Goal: Task Accomplishment & Management: Complete application form

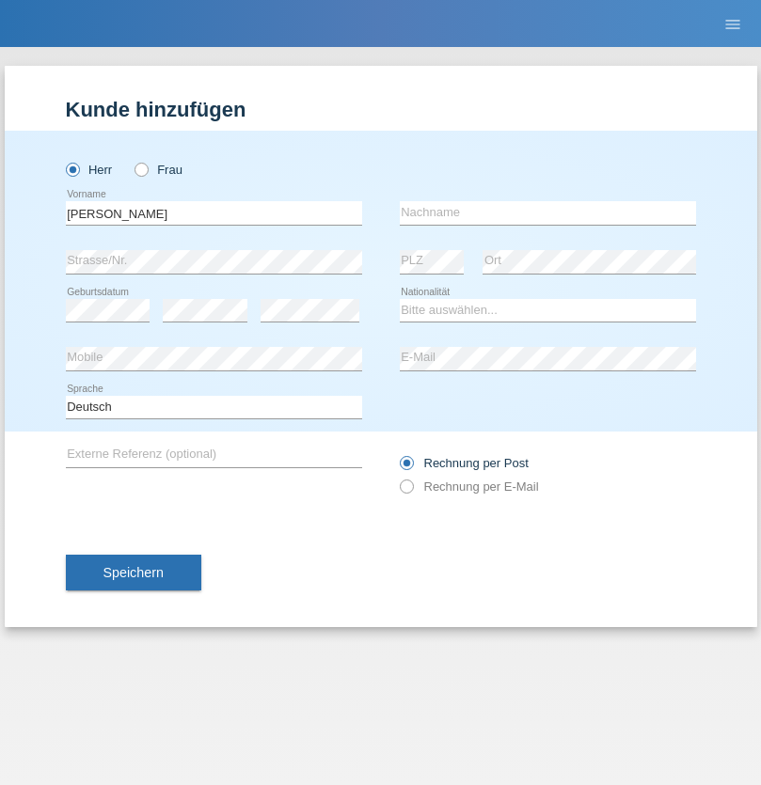
type input "Jorge"
click at [547, 213] on input "text" at bounding box center [548, 213] width 296 height 24
type input "SANTOS"
select select "PT"
select select "C"
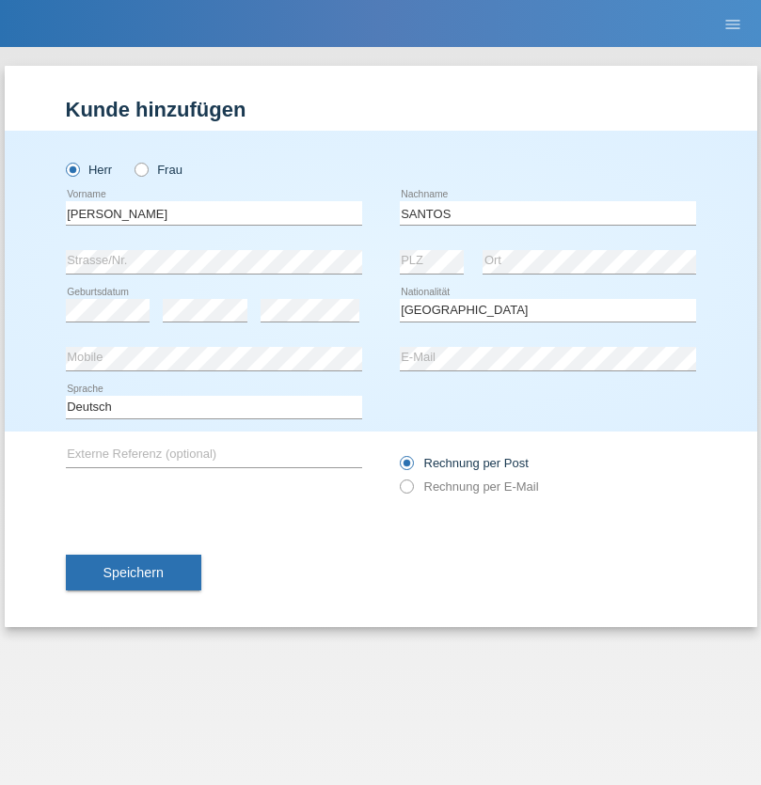
select select "26"
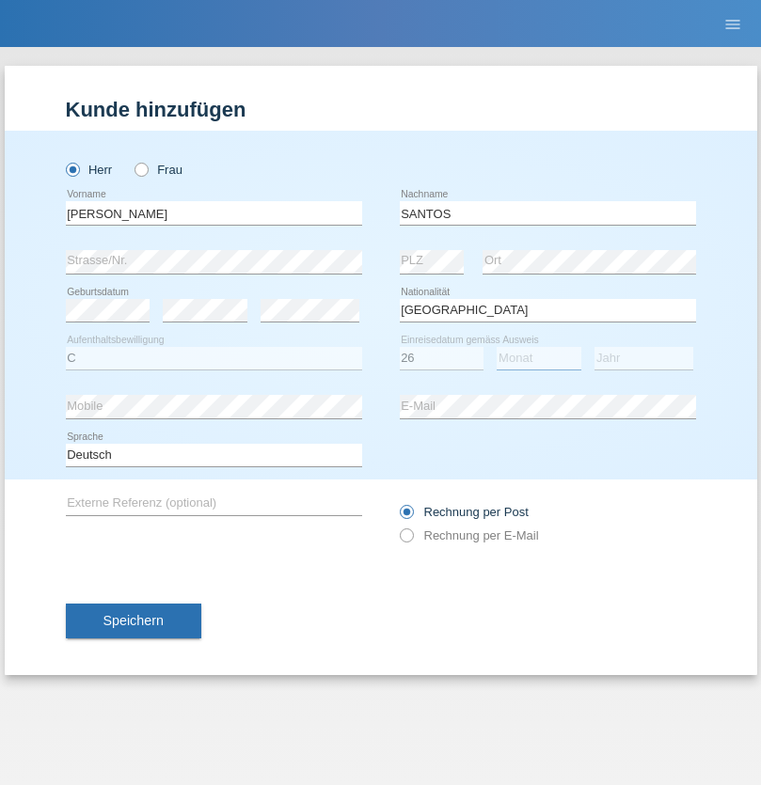
select select "12"
select select "2013"
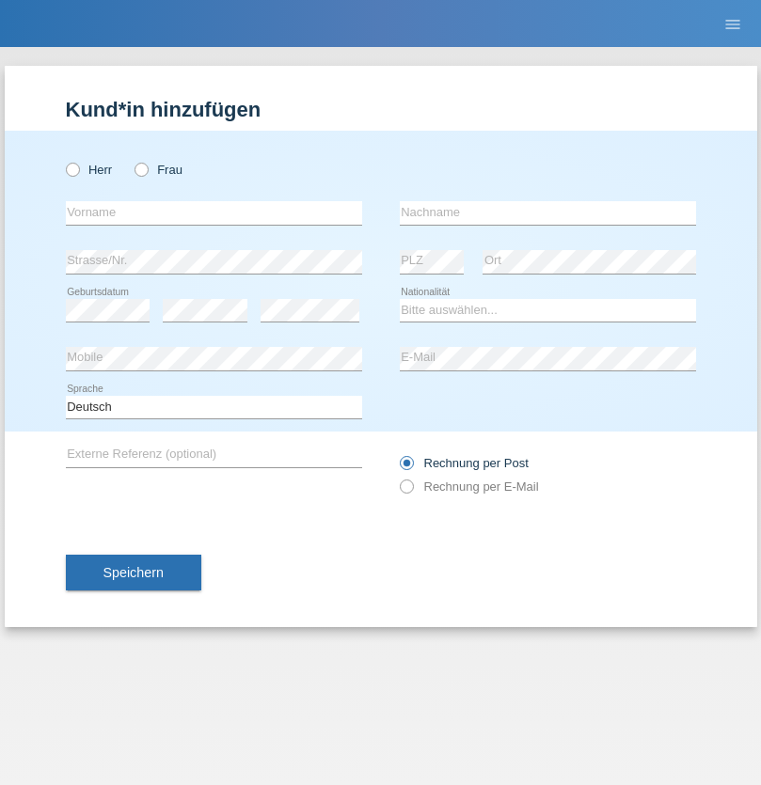
radio input "true"
click at [213, 213] on input "text" at bounding box center [214, 213] width 296 height 24
type input "Jörg"
click at [547, 213] on input "text" at bounding box center [548, 213] width 296 height 24
type input "Traksel"
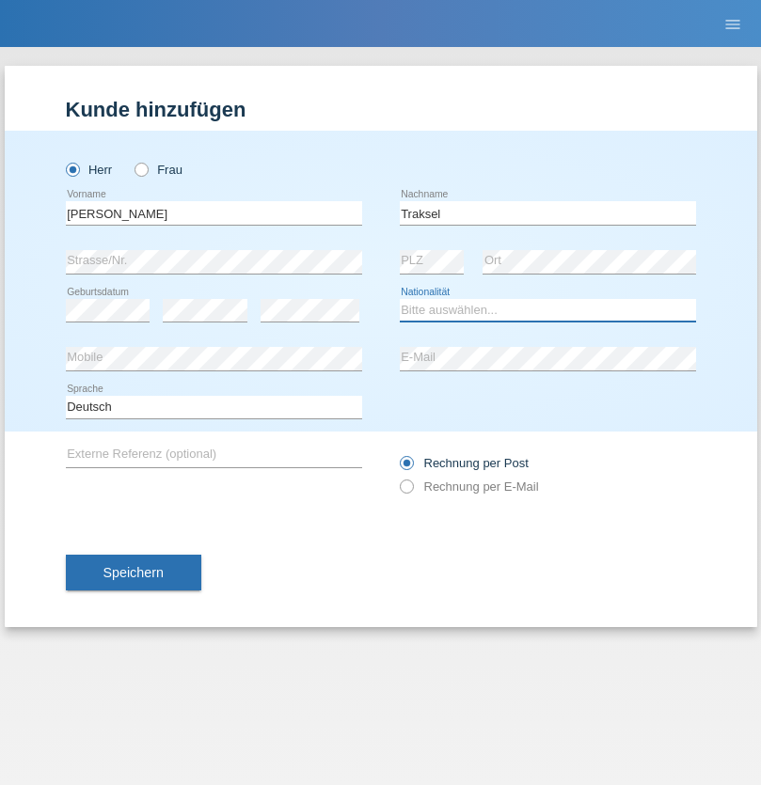
select select "DE"
select select "C"
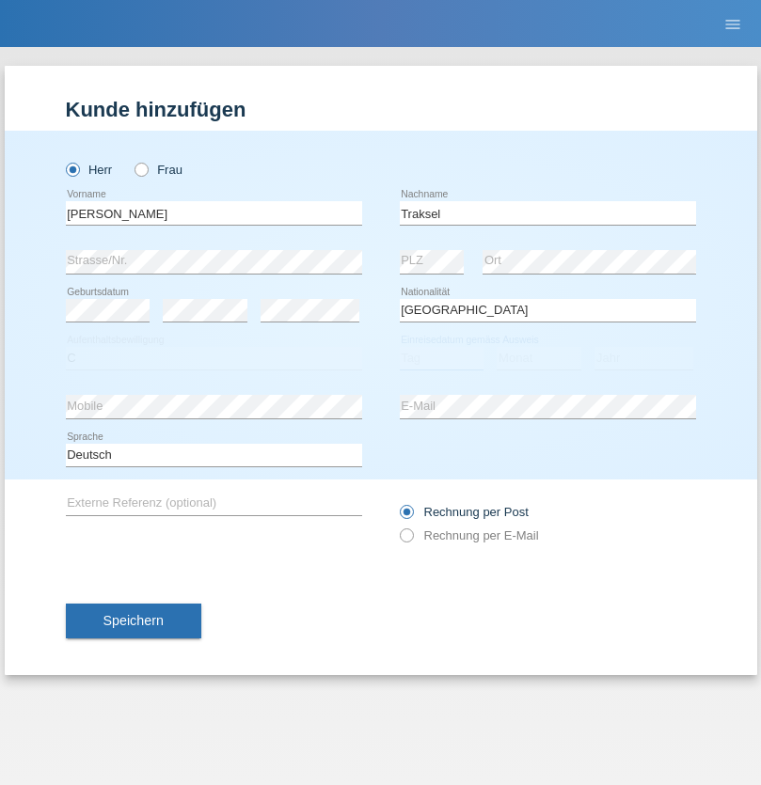
select select "01"
select select "07"
select select "2008"
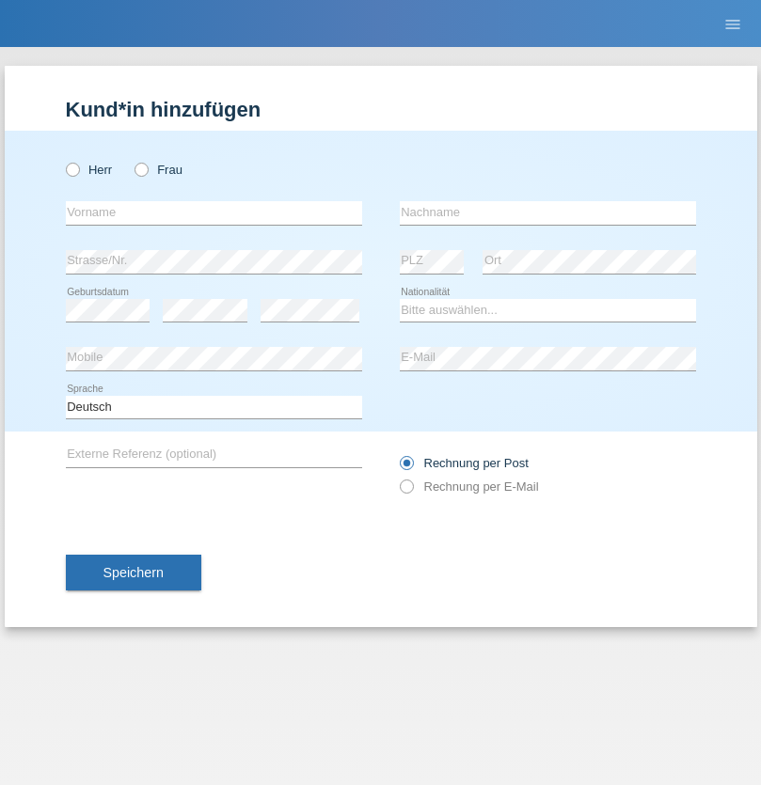
radio input "true"
click at [213, 213] on input "text" at bounding box center [214, 213] width 296 height 24
type input "[PERSON_NAME]"
click at [547, 213] on input "text" at bounding box center [548, 213] width 296 height 24
type input "Charlin"
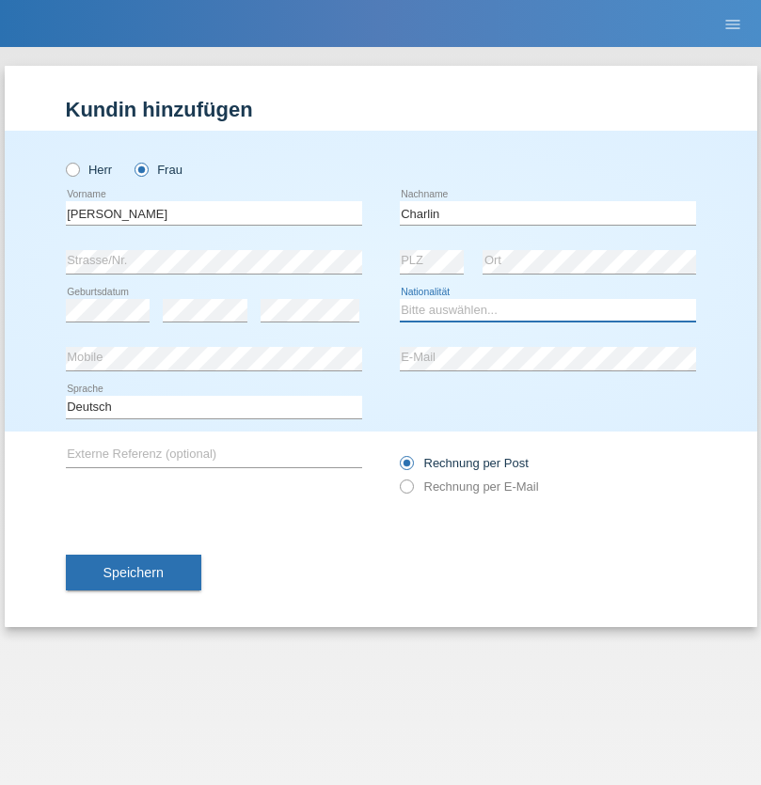
select select "DO"
select select "C"
select select "09"
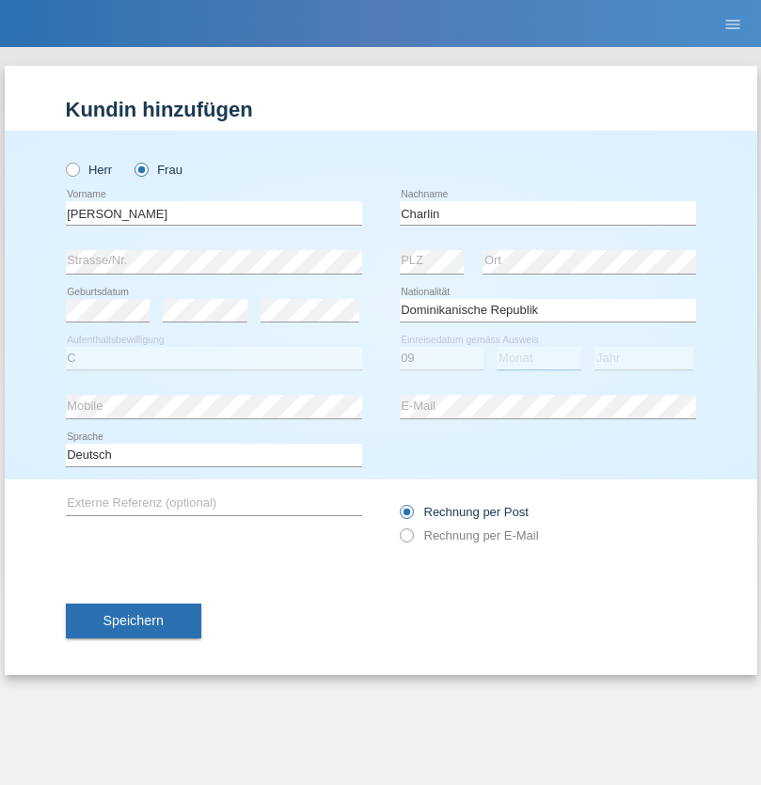
select select "12"
select select "2009"
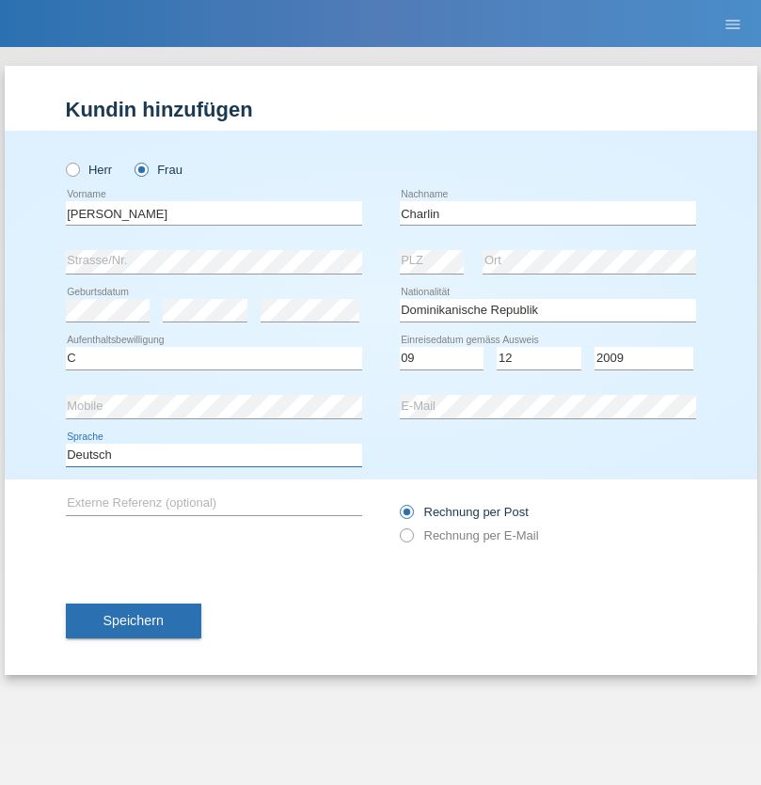
select select "en"
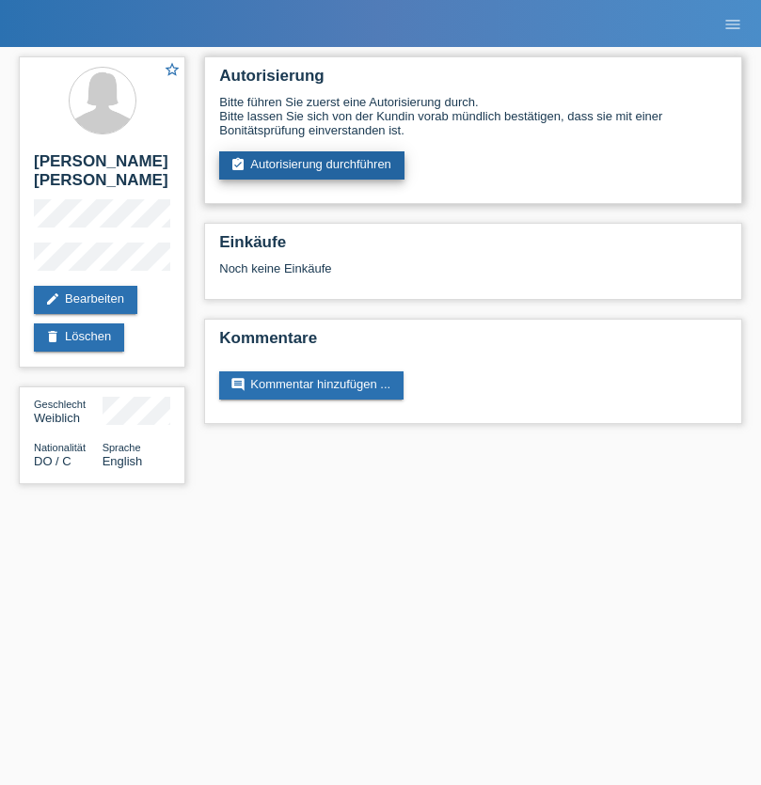
click at [312, 166] on link "assignment_turned_in Autorisierung durchführen" at bounding box center [311, 165] width 185 height 28
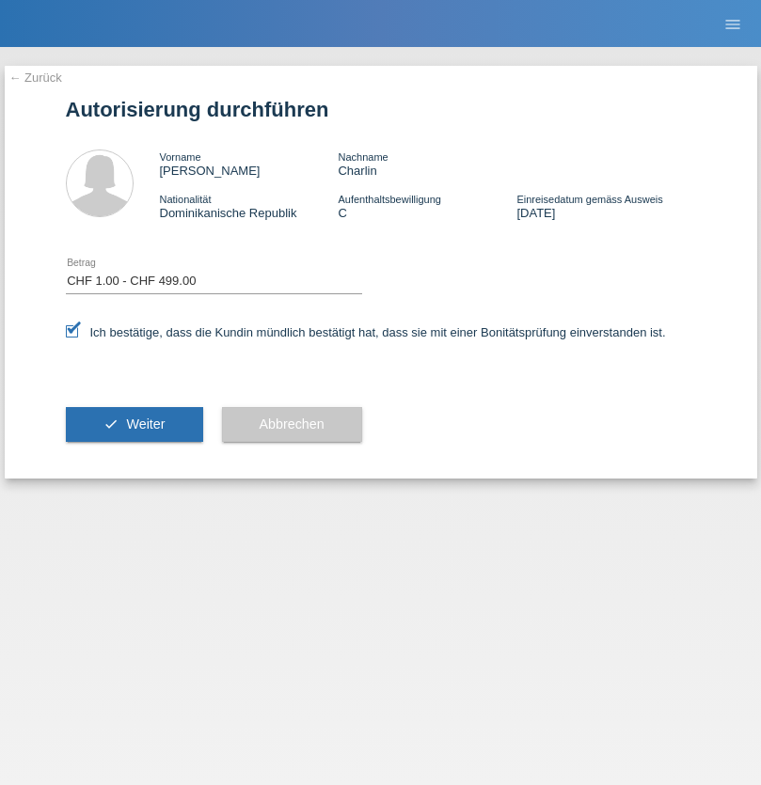
select select "1"
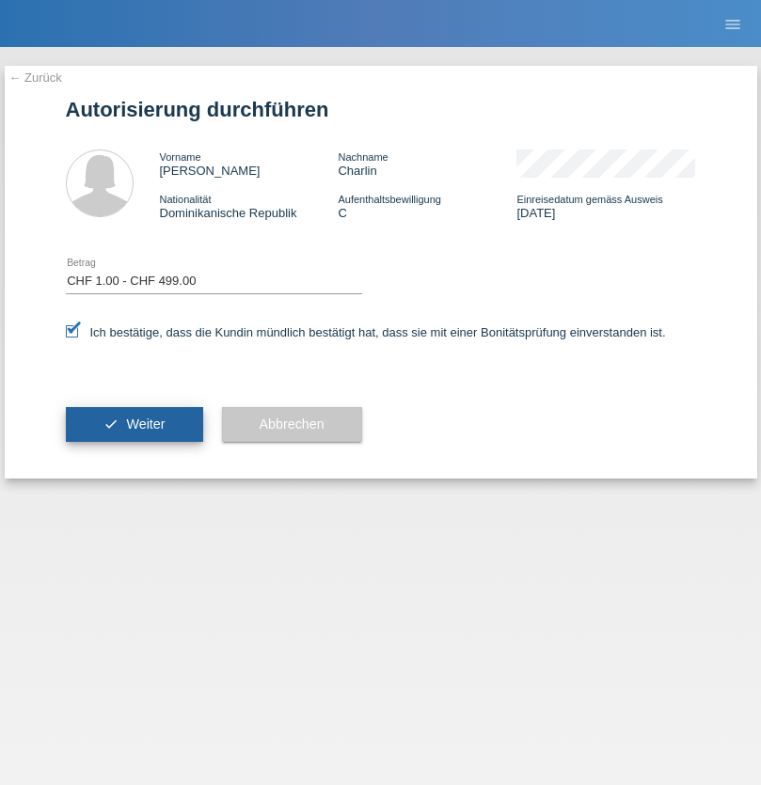
click at [134, 424] on span "Weiter" at bounding box center [145, 424] width 39 height 15
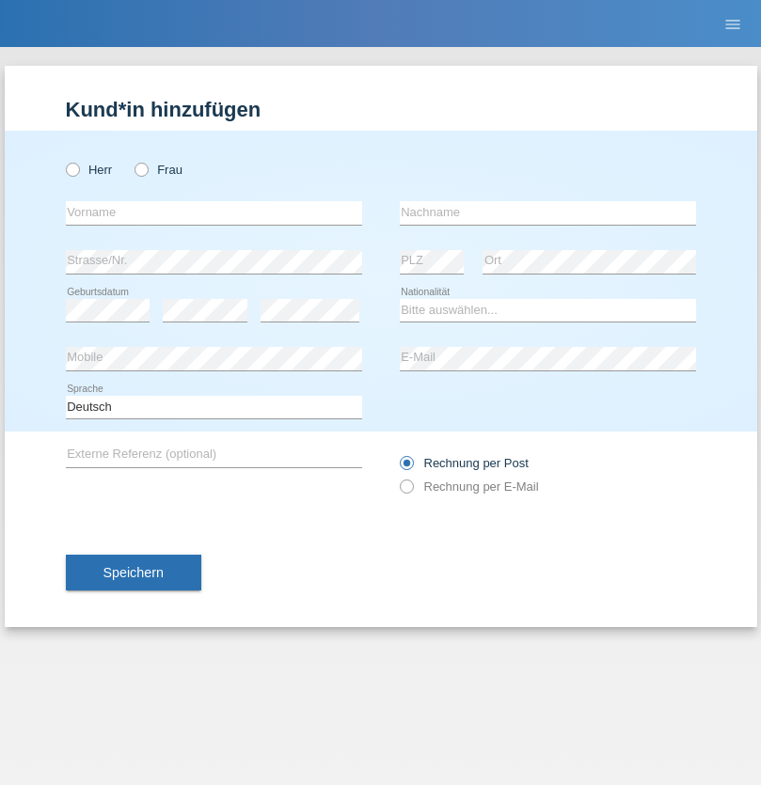
radio input "true"
click at [213, 213] on input "text" at bounding box center [214, 213] width 296 height 24
type input "[PERSON_NAME]"
click at [547, 213] on input "text" at bounding box center [548, 213] width 296 height 24
type input "Medic"
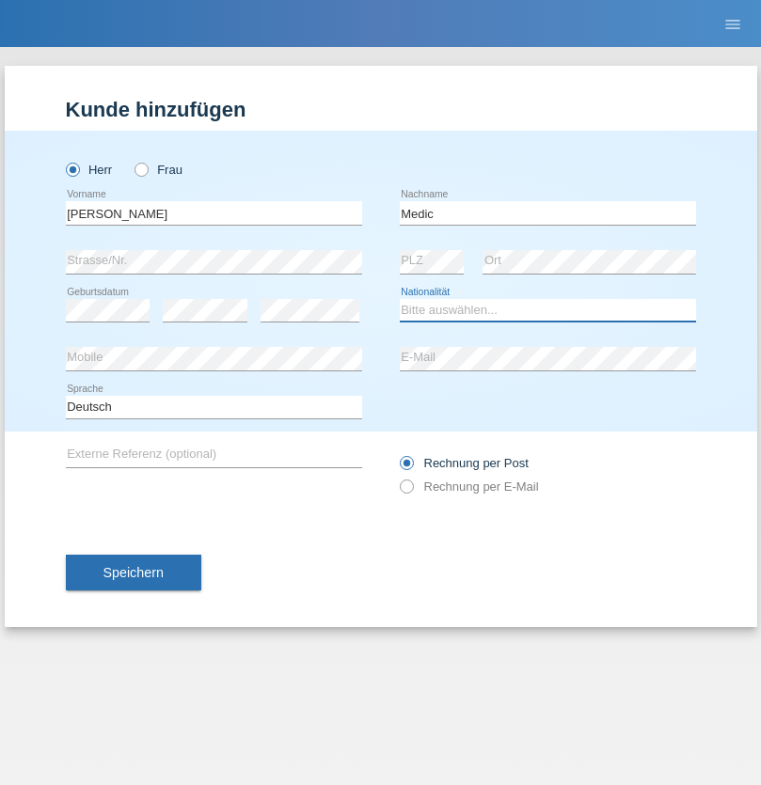
select select "SI"
select select "C"
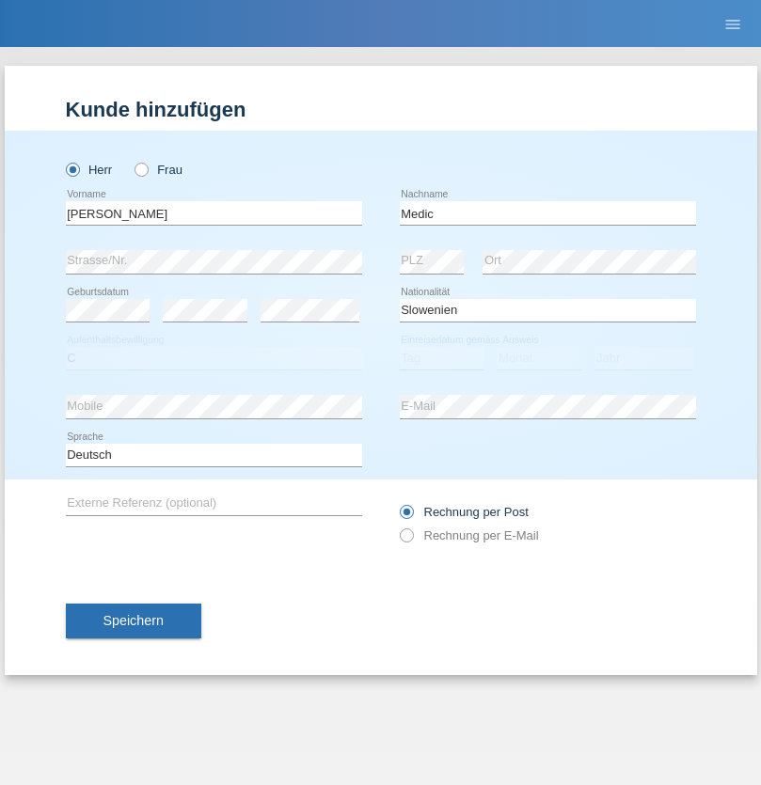
select select "30"
select select "09"
select select "2021"
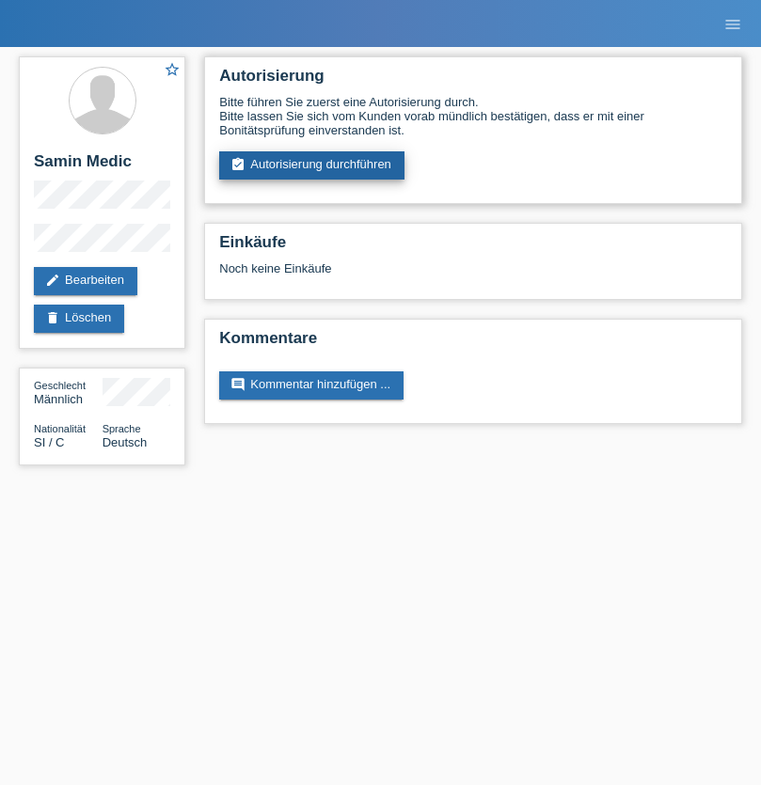
click at [312, 166] on link "assignment_turned_in Autorisierung durchführen" at bounding box center [311, 165] width 185 height 28
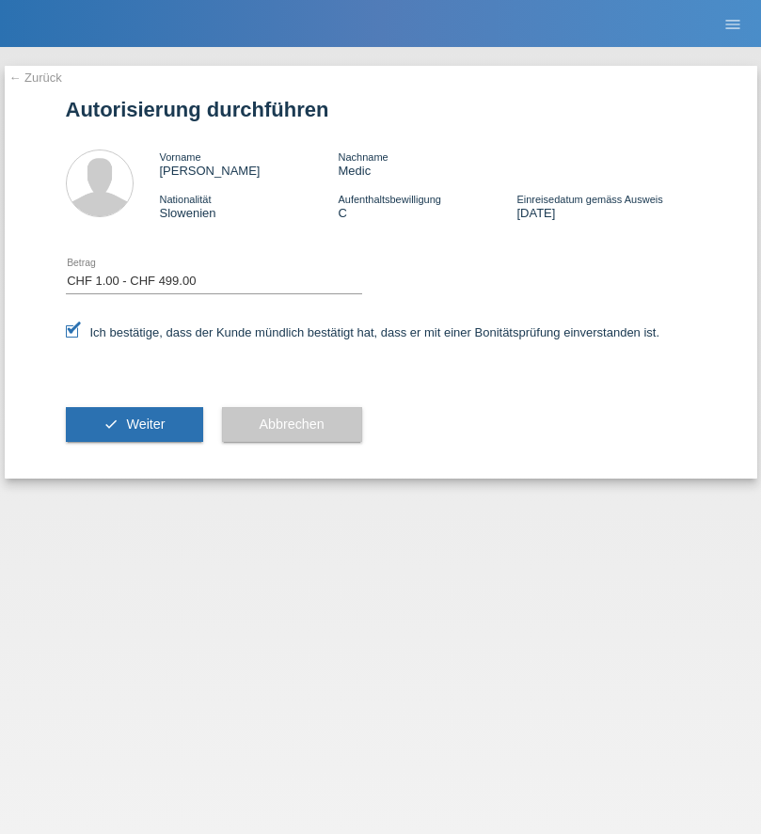
select select "1"
click at [134, 424] on span "Weiter" at bounding box center [145, 424] width 39 height 15
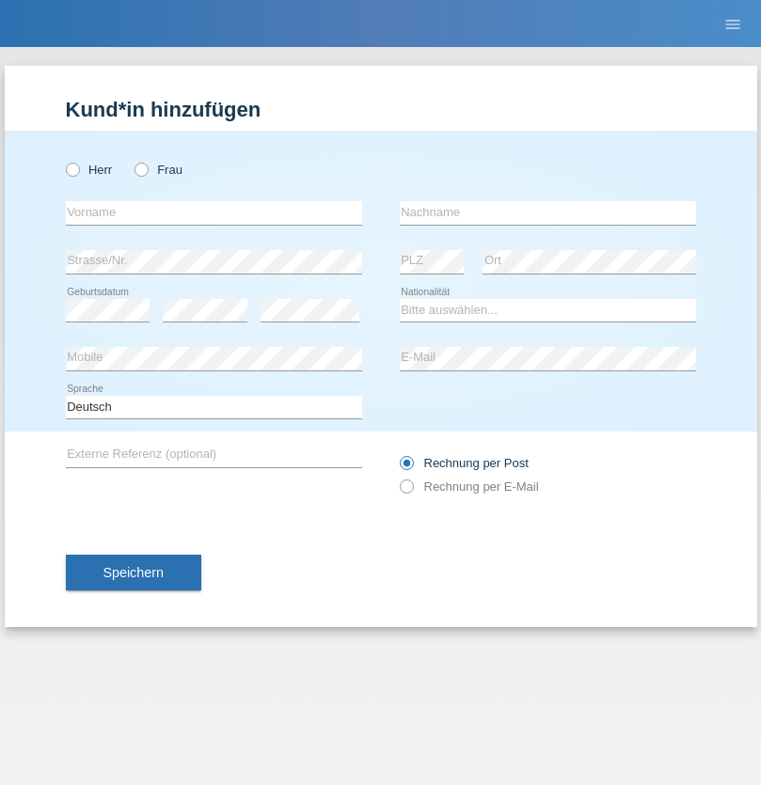
radio input "true"
click at [213, 213] on input "text" at bounding box center [214, 213] width 296 height 24
type input "Deac"
click at [547, 213] on input "text" at bounding box center [548, 213] width 296 height 24
type input "[PERSON_NAME]"
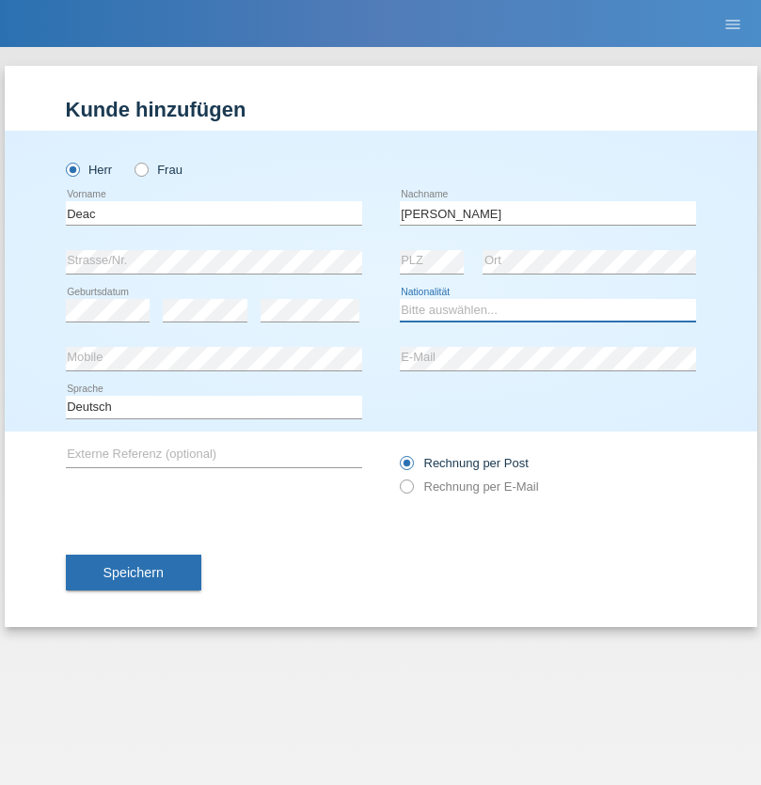
select select "RO"
select select "C"
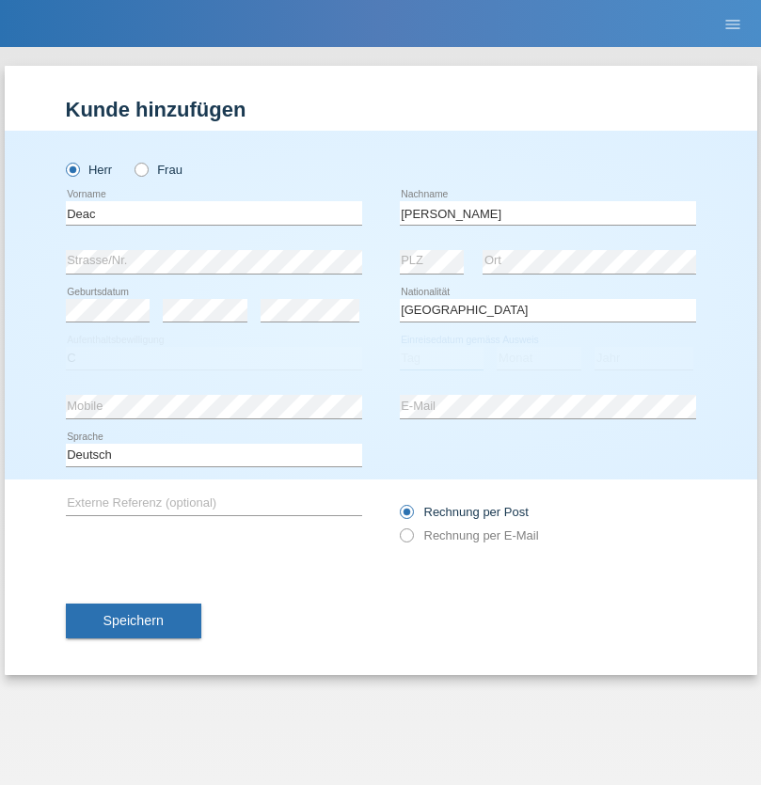
select select "01"
select select "08"
select select "2019"
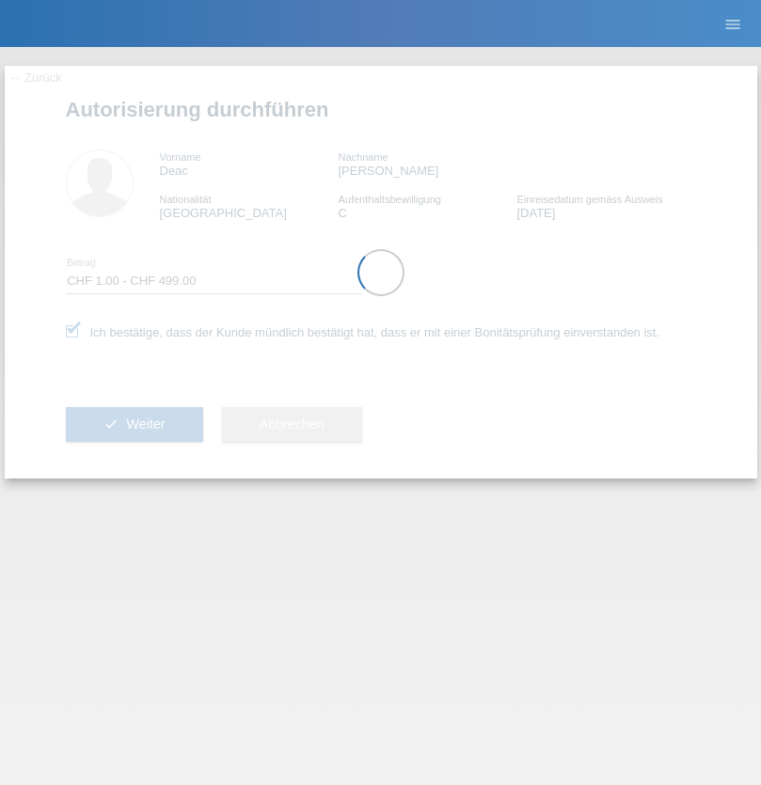
select select "1"
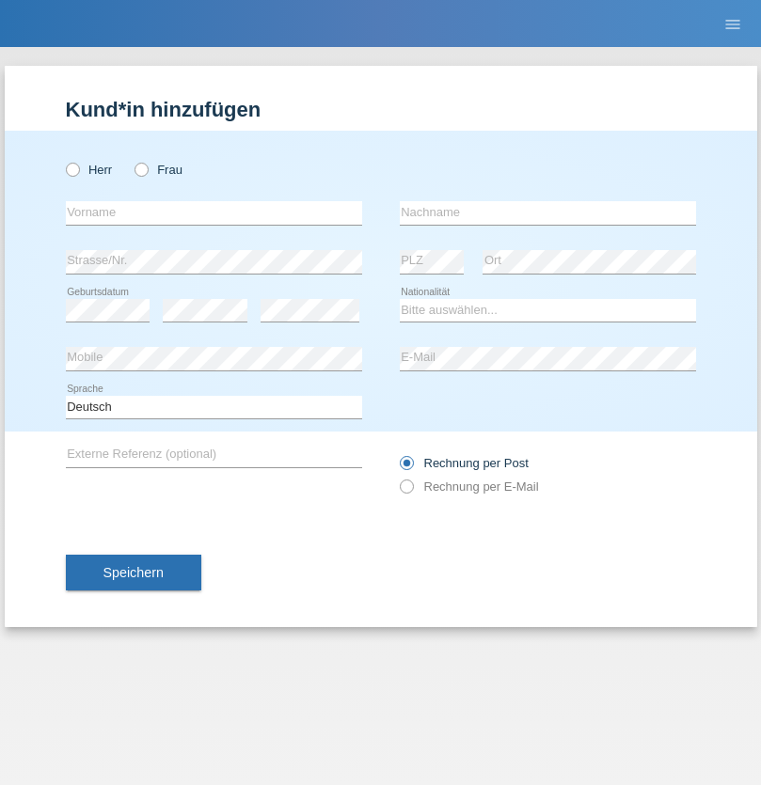
radio input "true"
click at [213, 213] on input "text" at bounding box center [214, 213] width 296 height 24
type input "[PERSON_NAME]"
click at [547, 213] on input "text" at bounding box center [548, 213] width 296 height 24
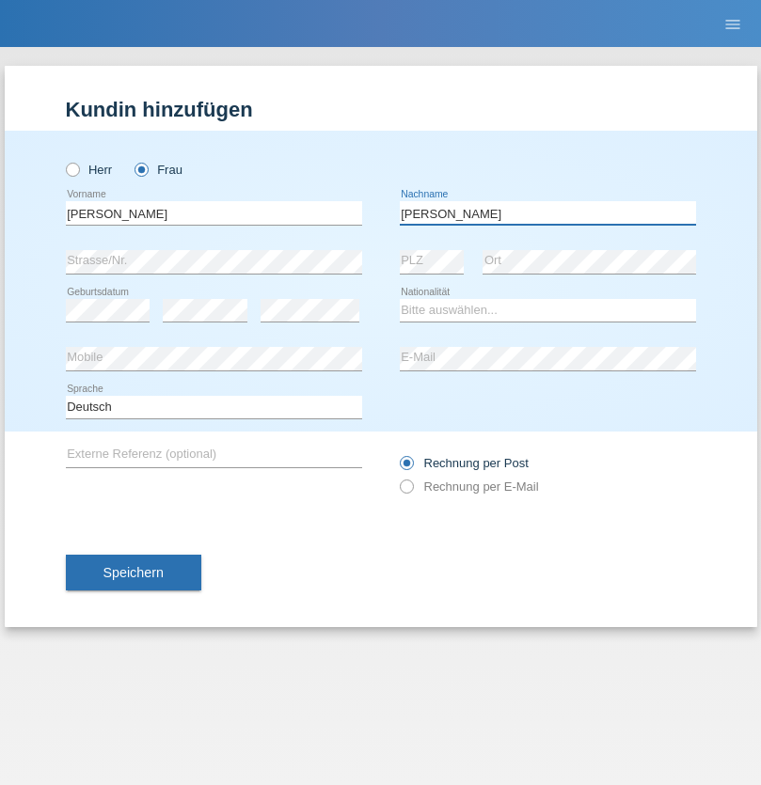
type input "[PERSON_NAME]"
select select "CH"
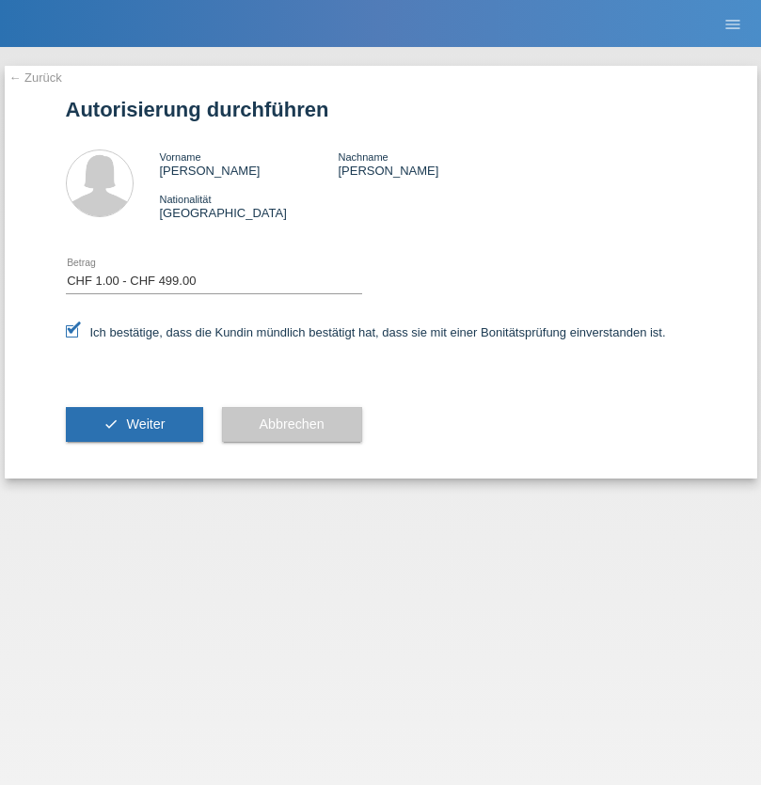
select select "1"
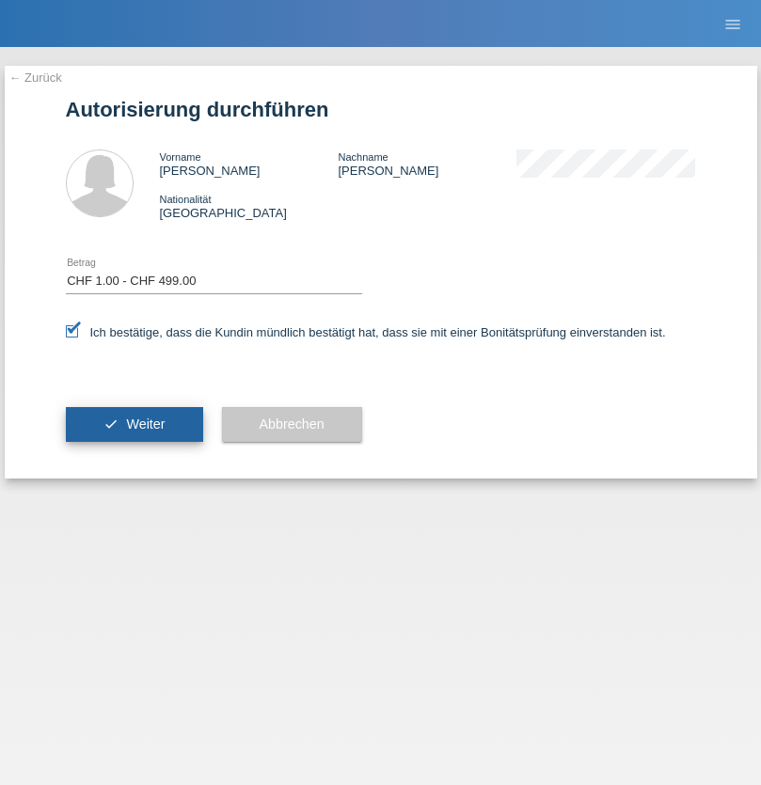
click at [134, 424] on span "Weiter" at bounding box center [145, 424] width 39 height 15
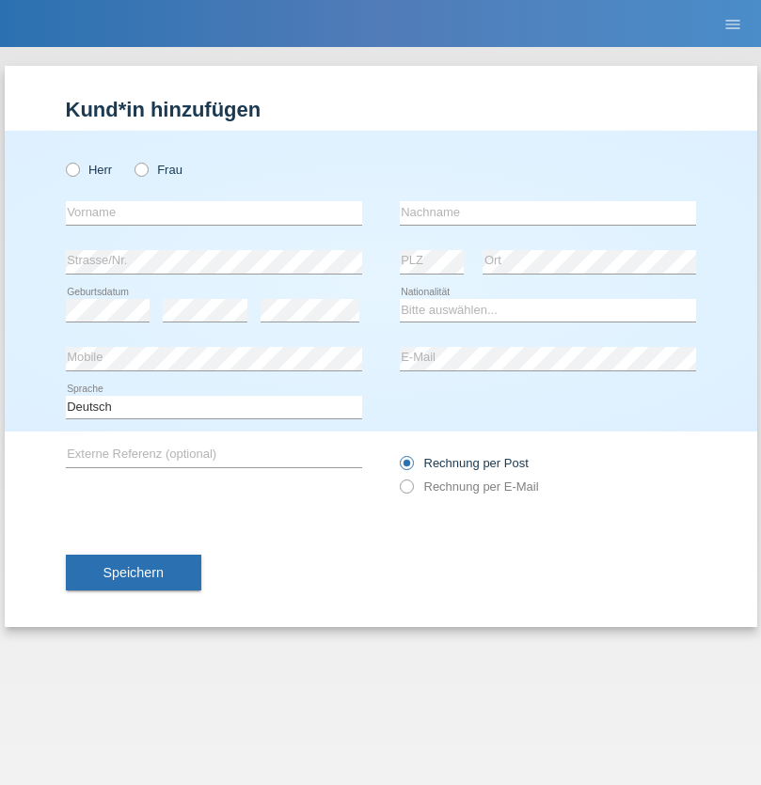
radio input "true"
click at [213, 213] on input "text" at bounding box center [214, 213] width 296 height 24
type input "Asia"
click at [547, 213] on input "text" at bounding box center [548, 213] width 296 height 24
type input "Riva"
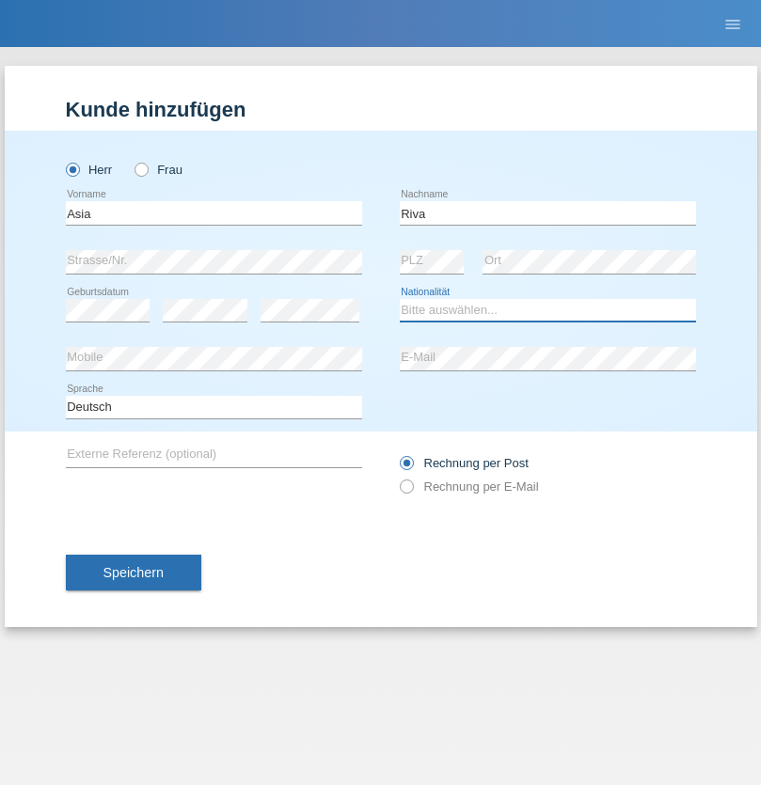
select select "IT"
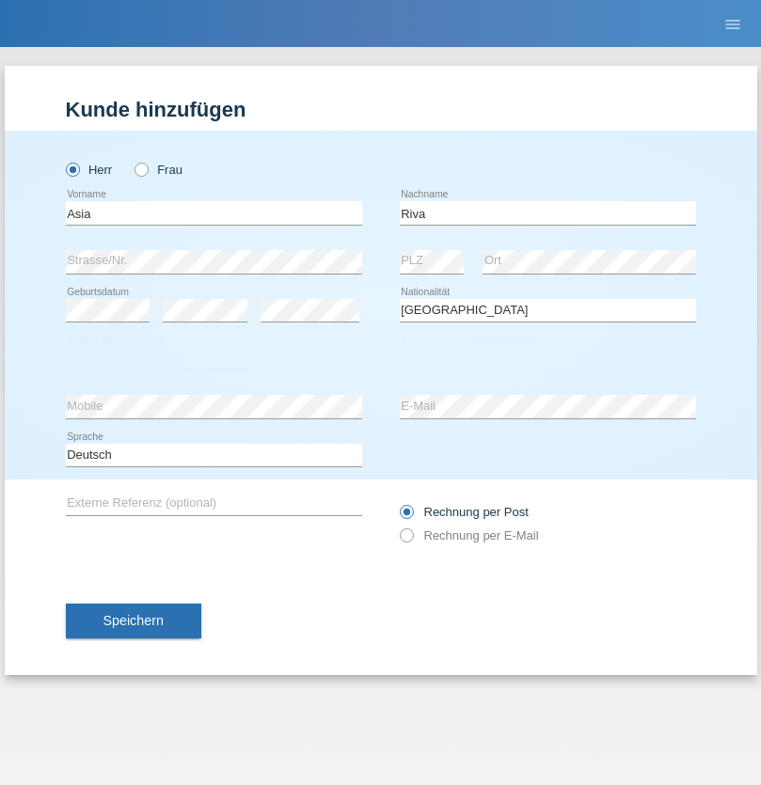
select select "C"
select select "01"
select select "06"
select select "2021"
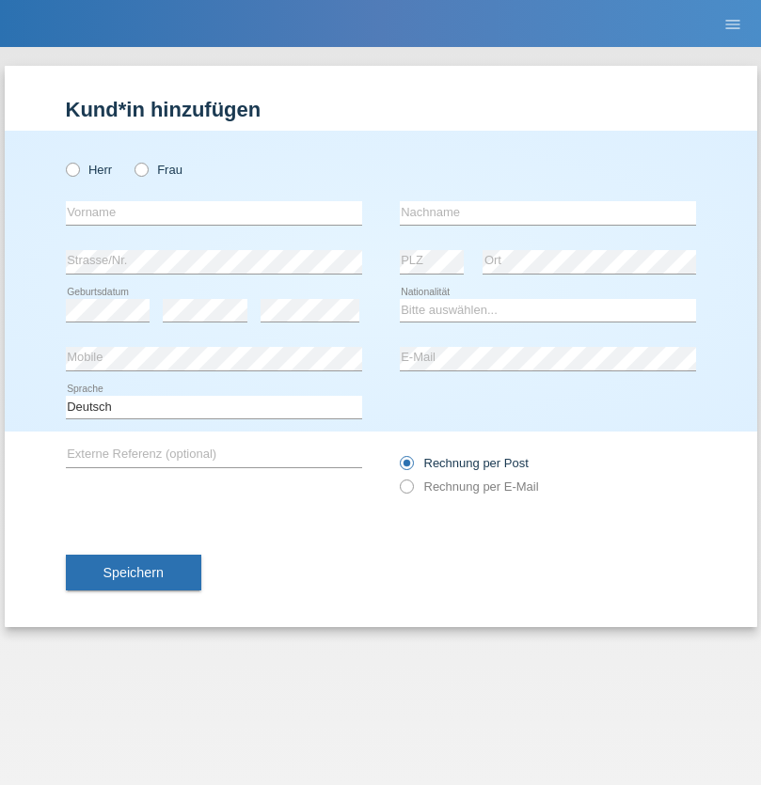
radio input "true"
click at [213, 213] on input "text" at bounding box center [214, 213] width 296 height 24
type input "Firas"
click at [547, 213] on input "text" at bounding box center [548, 213] width 296 height 24
type input "Khalil"
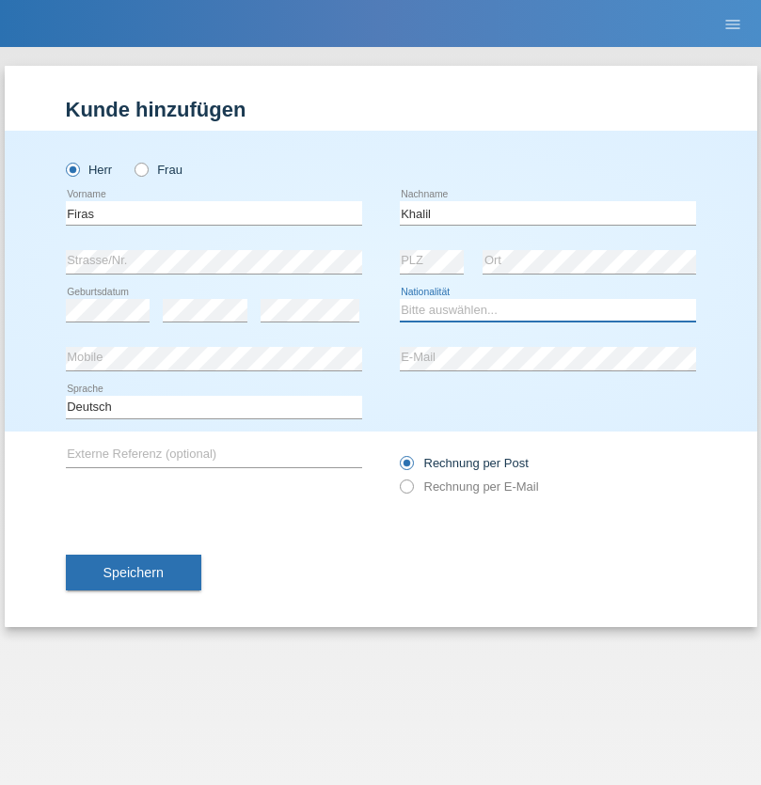
select select "IT"
select select "C"
select select "01"
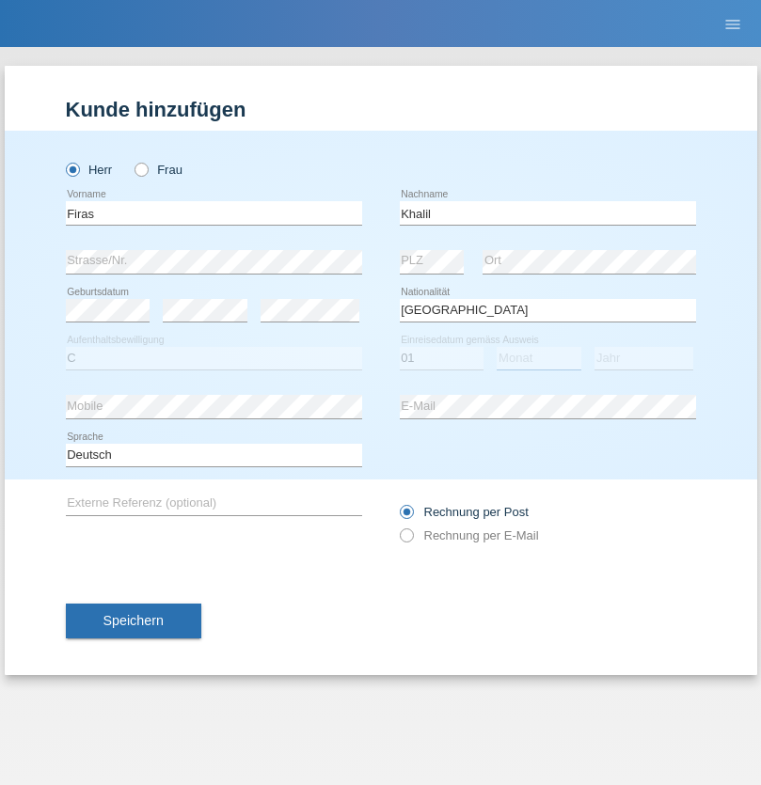
select select "03"
select select "2021"
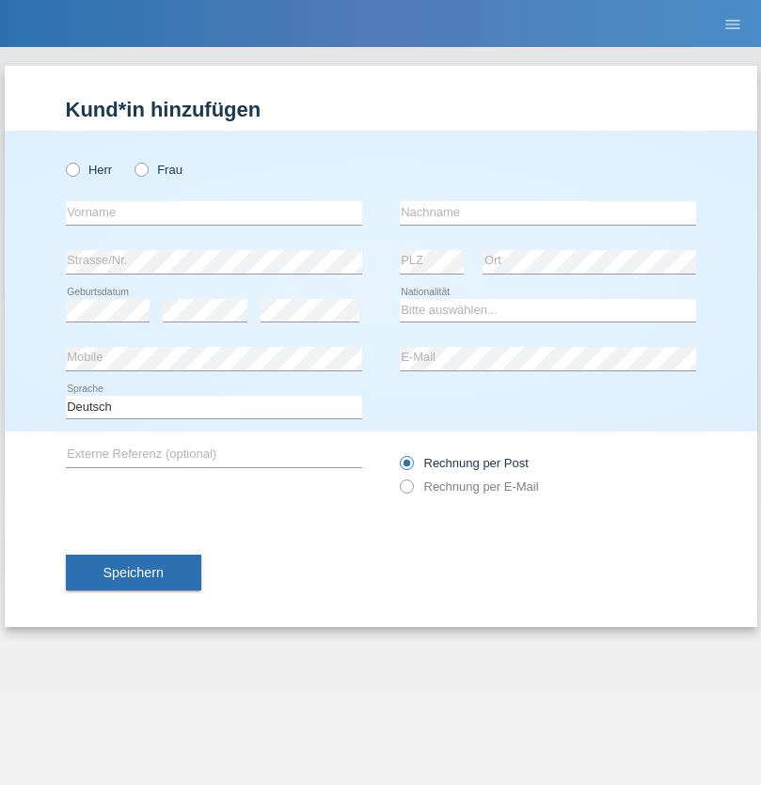
radio input "true"
click at [213, 213] on input "text" at bounding box center [214, 213] width 296 height 24
type input "Diego"
click at [547, 213] on input "text" at bounding box center [548, 213] width 296 height 24
type input "Patera"
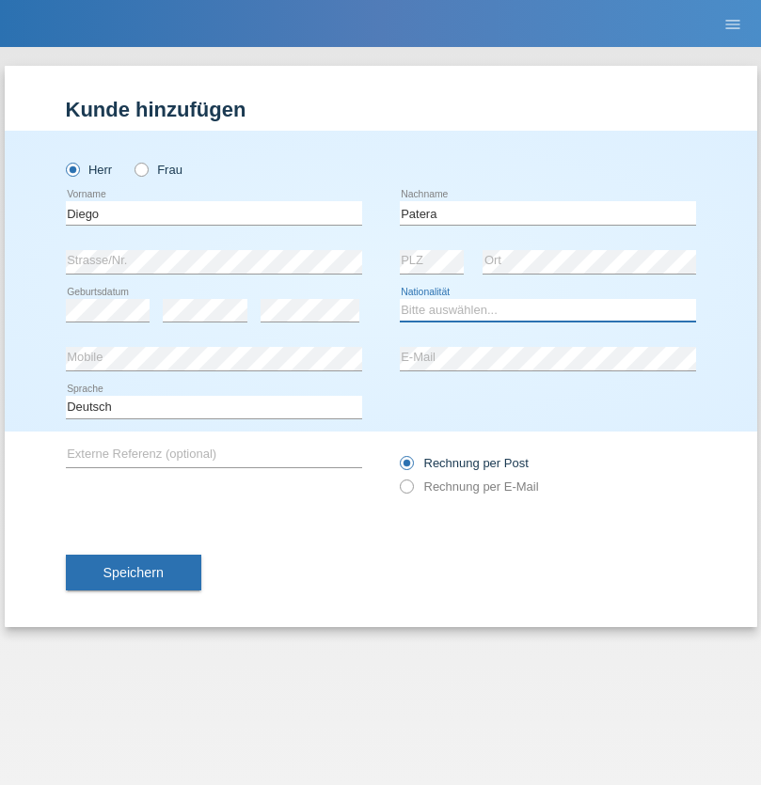
select select "CH"
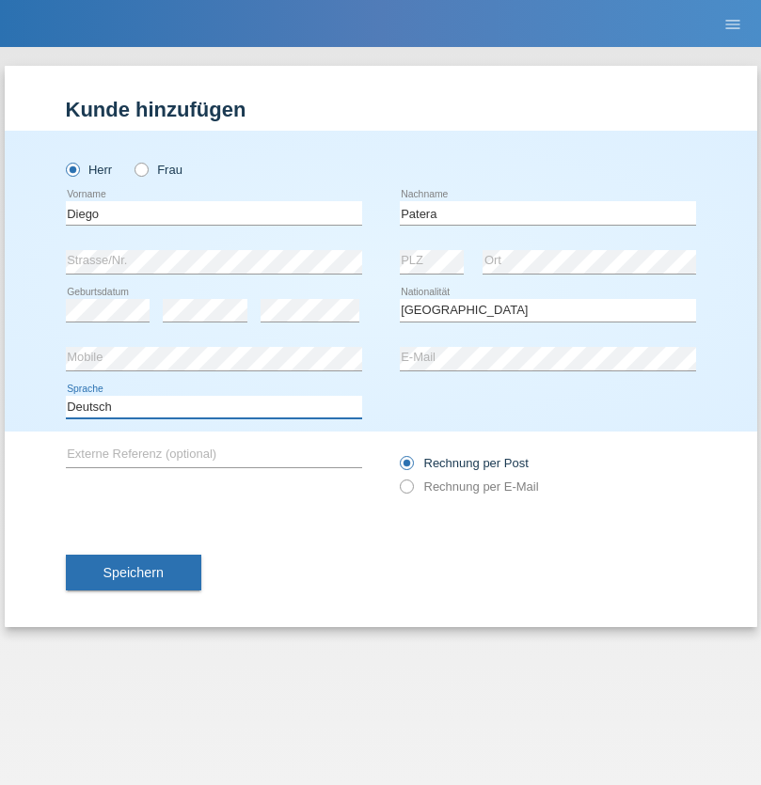
select select "en"
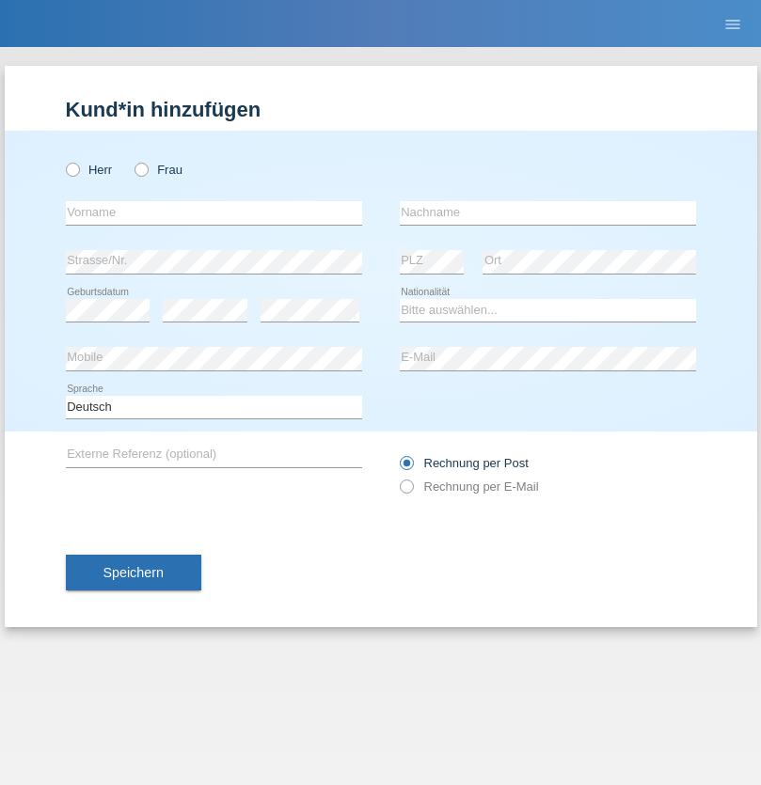
radio input "true"
click at [213, 213] on input "text" at bounding box center [214, 213] width 296 height 24
type input "Ketty"
click at [547, 213] on input "text" at bounding box center [548, 213] width 296 height 24
type input "Kalupnath"
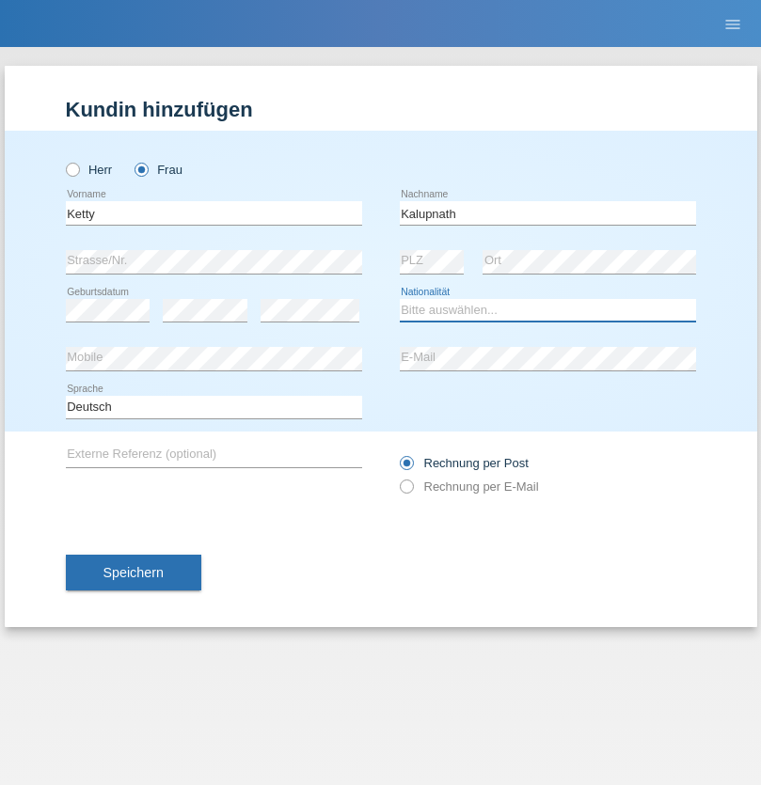
select select "CH"
radio input "true"
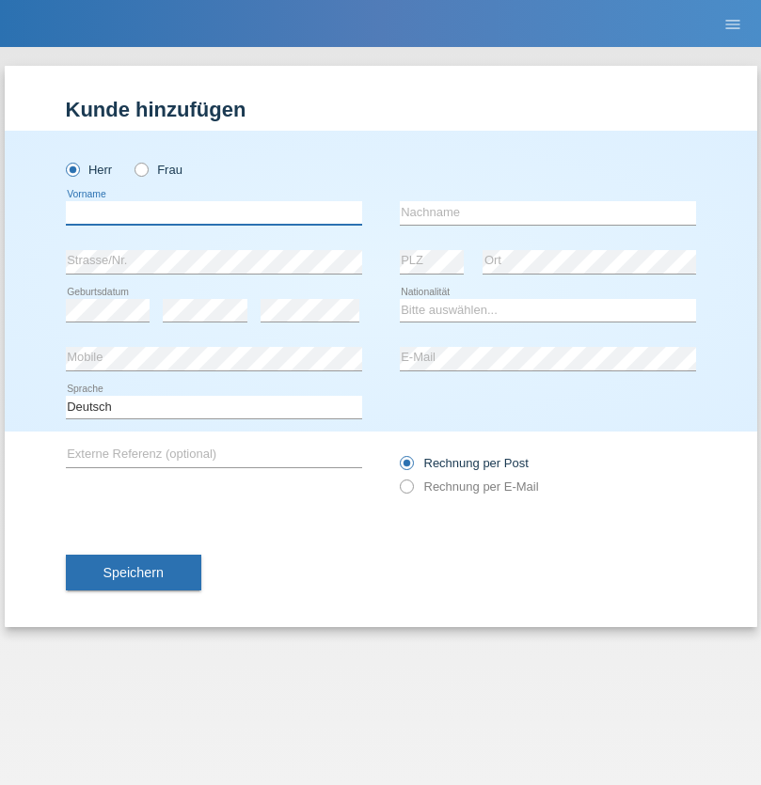
click at [213, 213] on input "text" at bounding box center [214, 213] width 296 height 24
type input "Franco"
click at [547, 213] on input "text" at bounding box center [548, 213] width 296 height 24
type input "Mucha"
select select "CH"
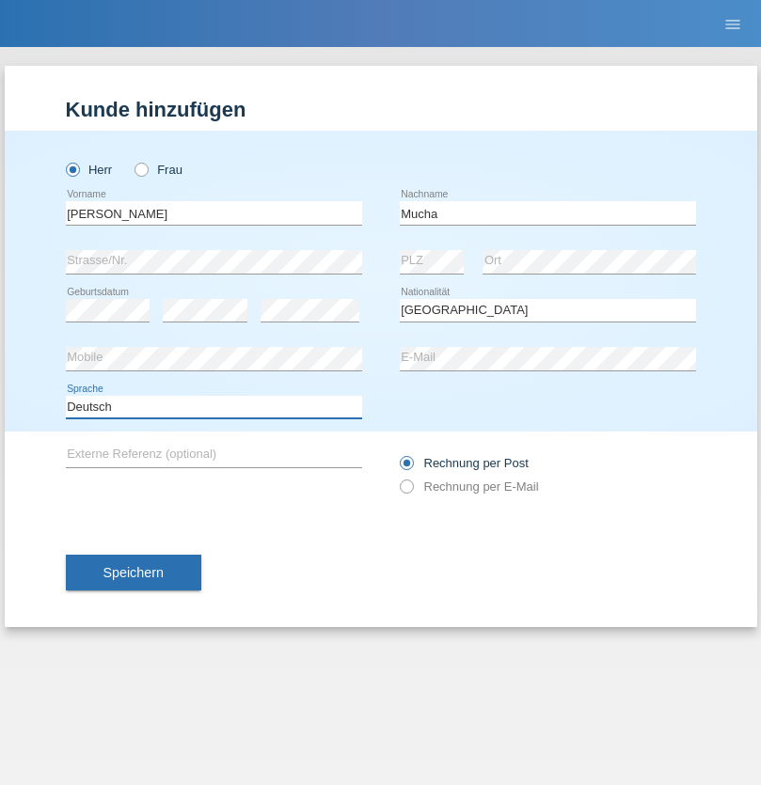
select select "en"
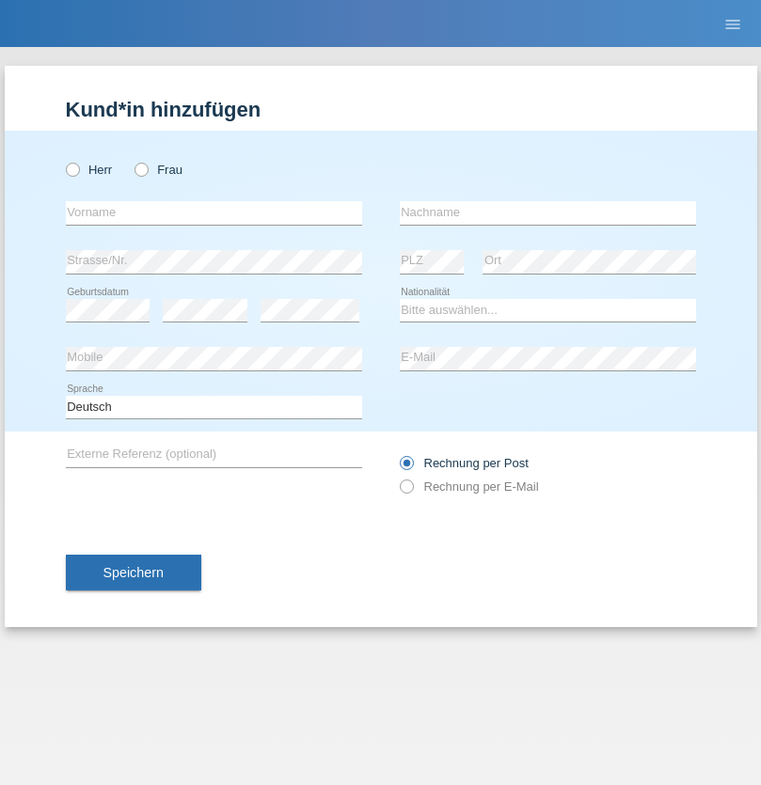
radio input "true"
click at [213, 213] on input "text" at bounding box center [214, 213] width 296 height 24
type input "Franziska"
click at [547, 213] on input "text" at bounding box center [548, 213] width 296 height 24
type input "Starke"
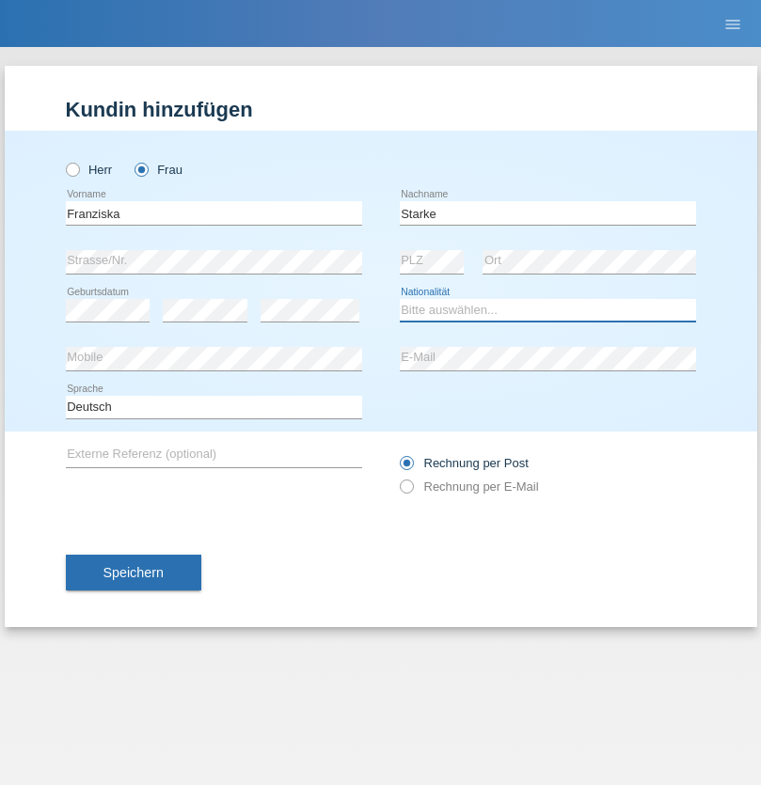
select select "DE"
select select "C"
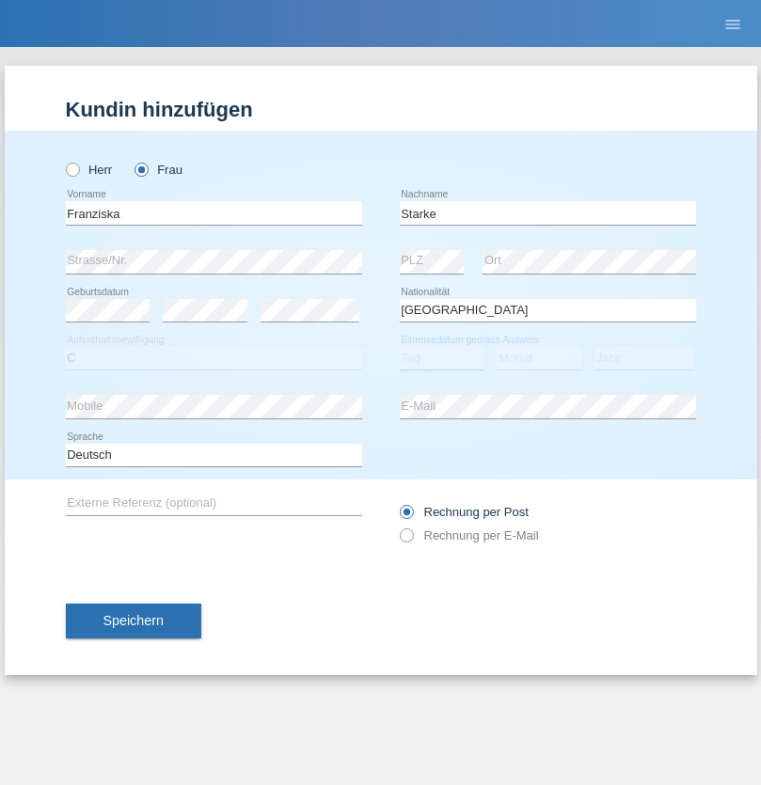
select select "01"
select select "03"
select select "1985"
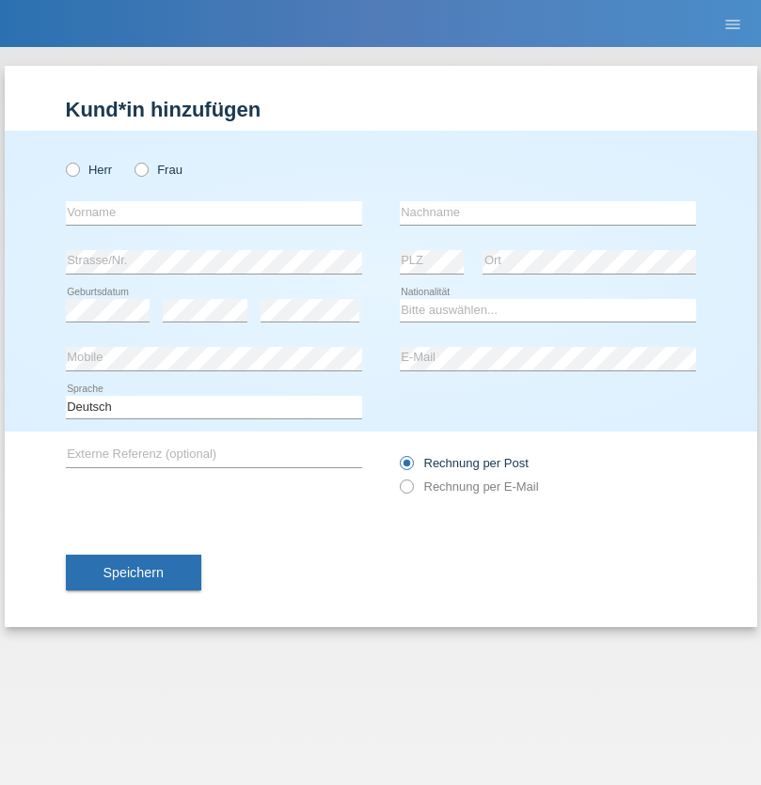
radio input "true"
click at [213, 213] on input "text" at bounding box center [214, 213] width 296 height 24
type input "[DEMOGRAPHIC_DATA]"
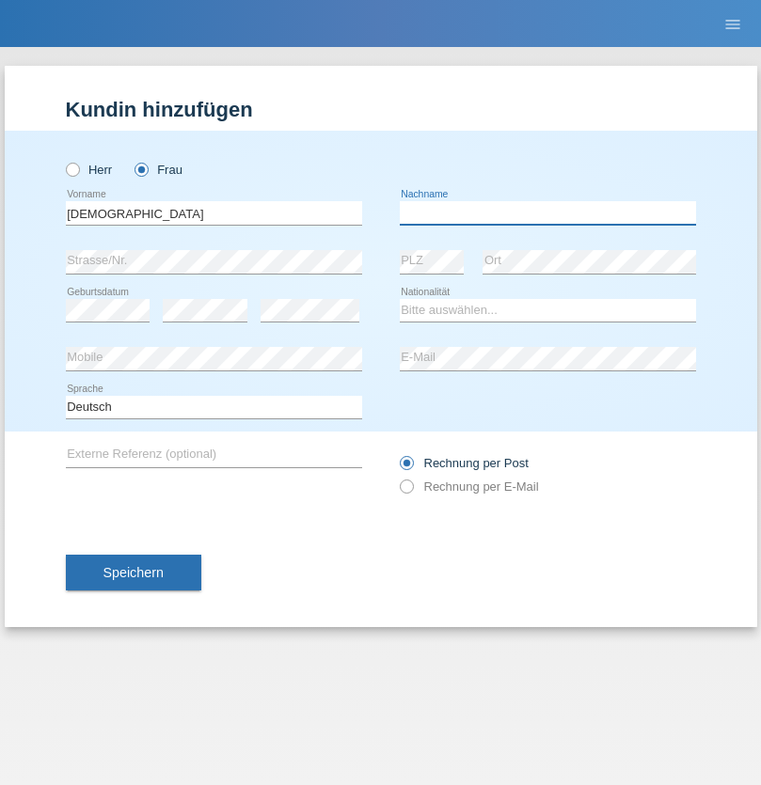
click at [547, 213] on input "text" at bounding box center [548, 213] width 296 height 24
type input "Cimbaljević"
select select "HR"
select select "C"
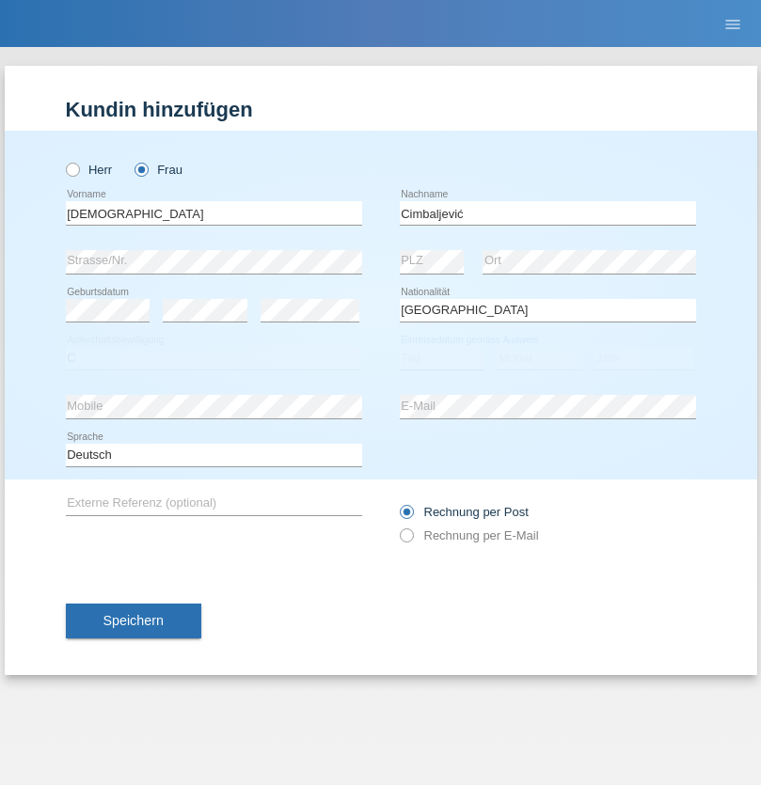
select select "13"
select select "08"
select select "2021"
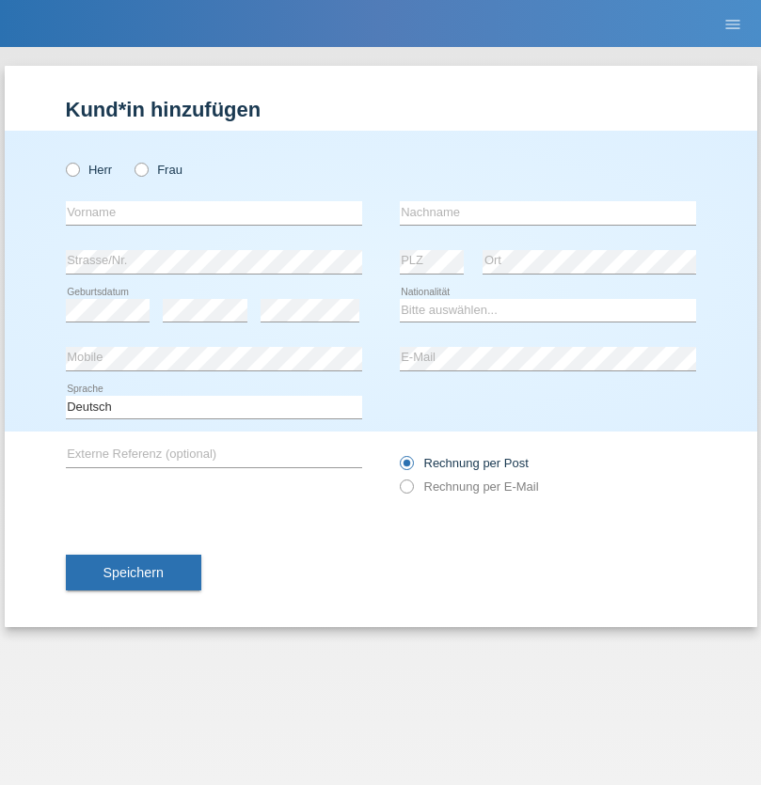
radio input "true"
click at [213, 213] on input "text" at bounding box center [214, 213] width 296 height 24
type input "Batsche"
click at [547, 213] on input "text" at bounding box center [548, 213] width 296 height 24
type input "Arifoska"
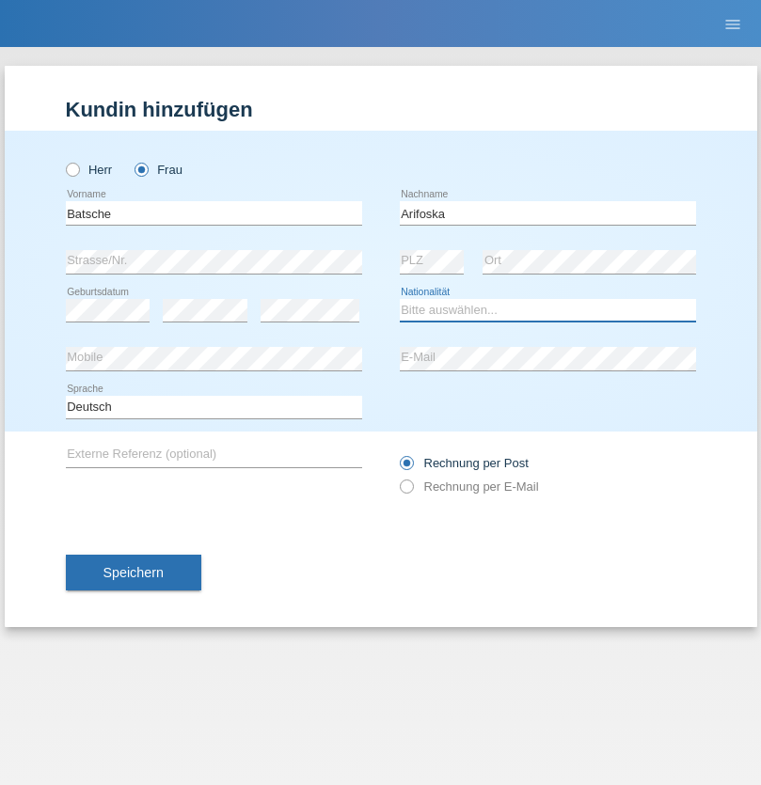
select select "CH"
radio input "true"
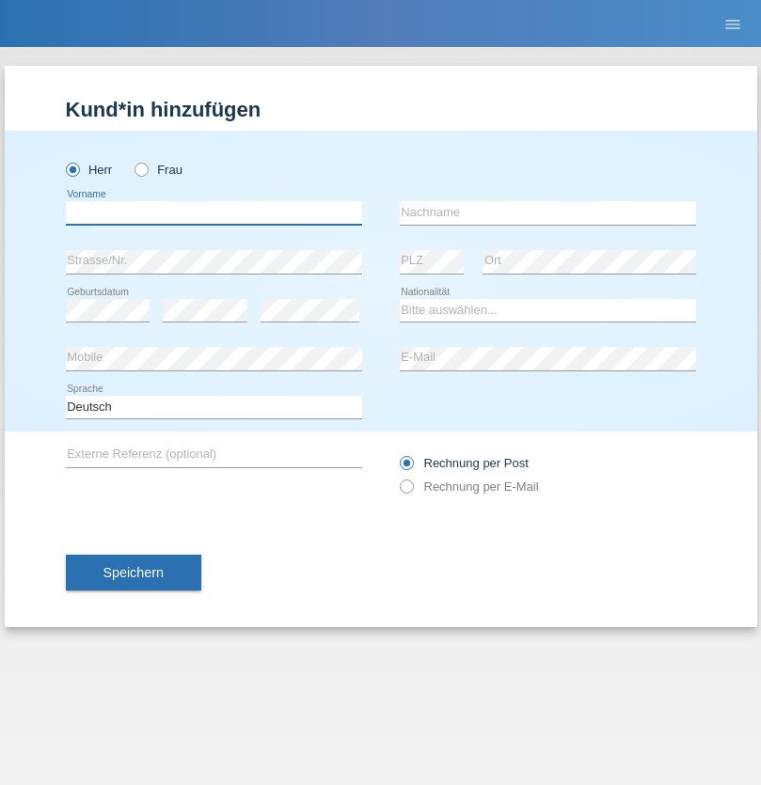
click at [213, 213] on input "text" at bounding box center [214, 213] width 296 height 24
type input "Emre"
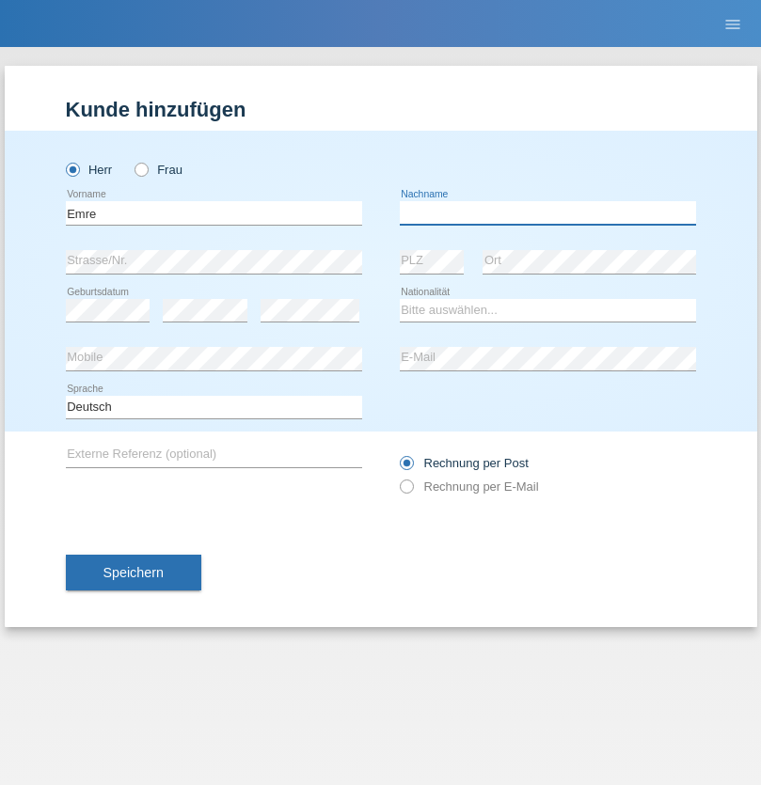
click at [547, 213] on input "text" at bounding box center [548, 213] width 296 height 24
type input "Uzun"
select select "CH"
